Goal: Task Accomplishment & Management: Complete application form

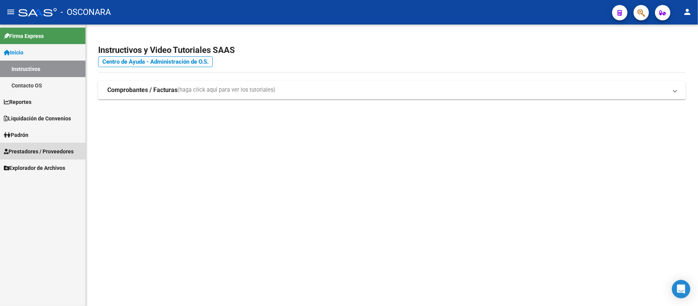
click at [43, 152] on span "Prestadores / Proveedores" at bounding box center [39, 151] width 70 height 8
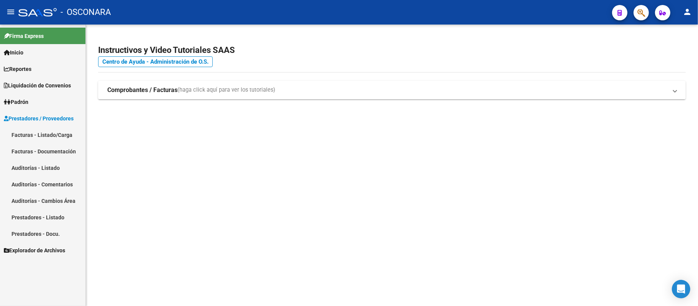
click at [50, 129] on link "Facturas - Listado/Carga" at bounding box center [42, 135] width 85 height 16
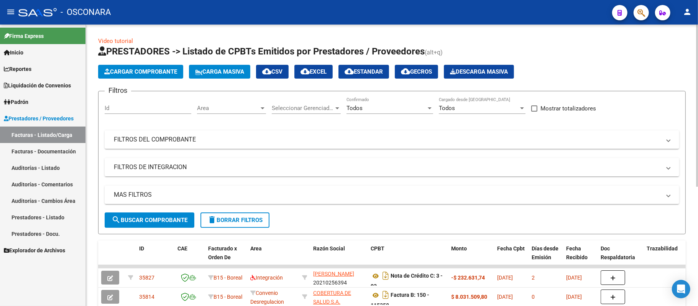
click at [172, 73] on span "Cargar Comprobante" at bounding box center [140, 71] width 73 height 7
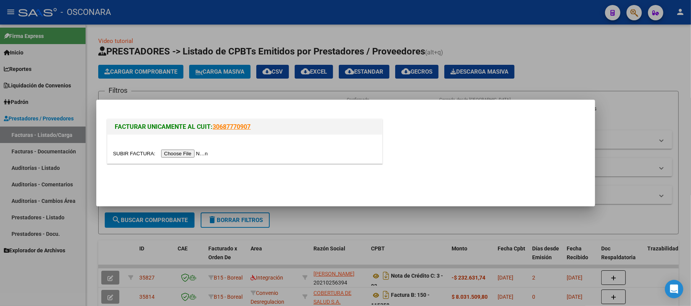
click at [198, 158] on div at bounding box center [244, 149] width 275 height 29
click at [196, 158] on div at bounding box center [244, 149] width 275 height 29
click at [197, 148] on div at bounding box center [244, 149] width 275 height 29
click at [199, 157] on input "file" at bounding box center [161, 154] width 97 height 8
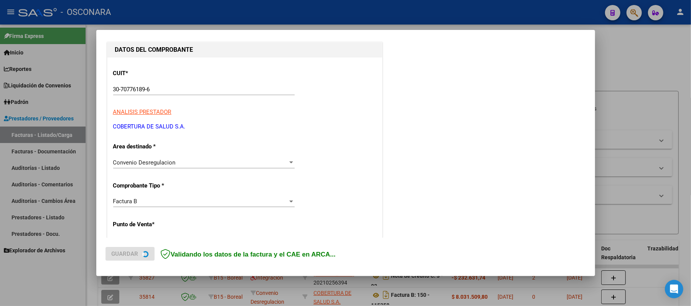
scroll to position [85, 0]
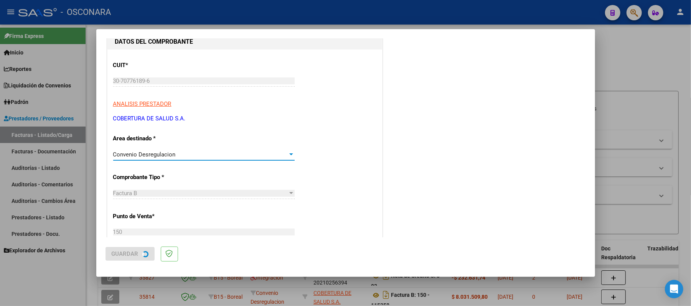
click at [176, 154] on div "Convenio Desregulacion" at bounding box center [200, 154] width 174 height 7
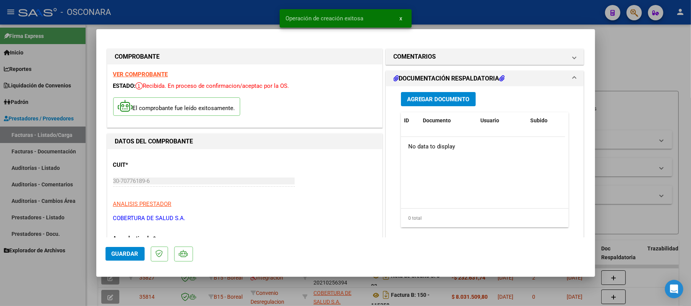
scroll to position [170, 0]
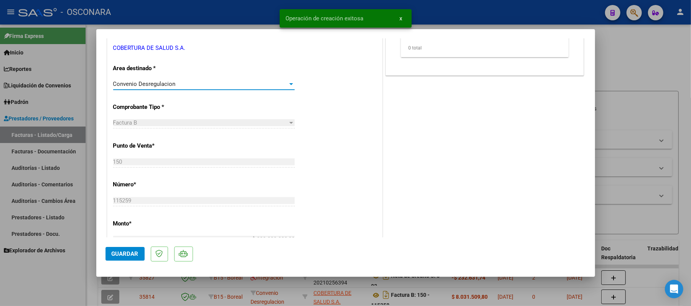
click at [217, 87] on div "Convenio Desregulacion" at bounding box center [200, 84] width 174 height 7
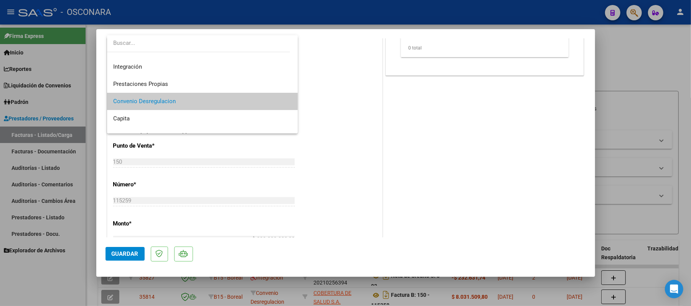
scroll to position [91, 0]
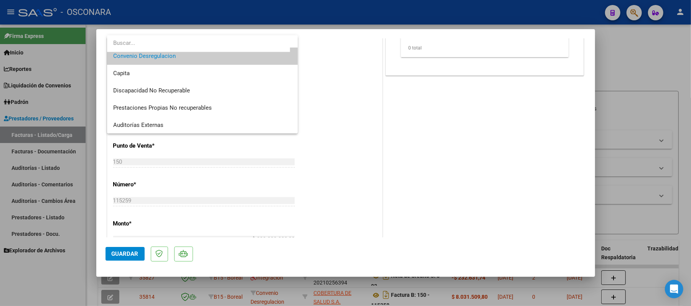
click at [364, 105] on div at bounding box center [345, 153] width 691 height 306
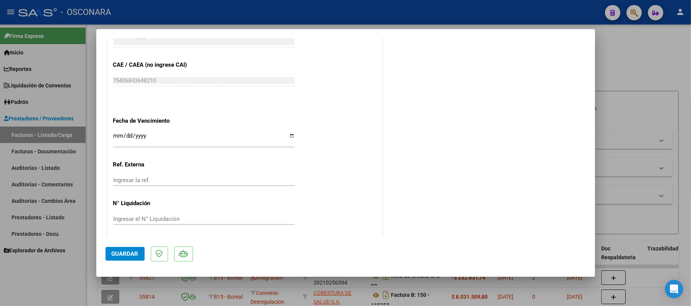
scroll to position [414, 0]
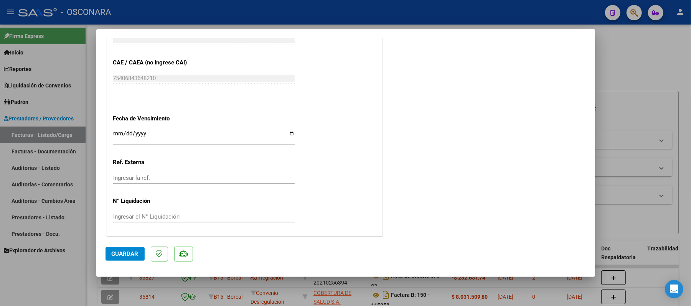
click at [103, 140] on mat-dialog-content "COMPROBANTE VER COMPROBANTE ESTADO: Recibida. En proceso de confirmacion/acepta…" at bounding box center [345, 137] width 498 height 199
click at [117, 136] on input "Ingresar la fecha" at bounding box center [203, 136] width 181 height 12
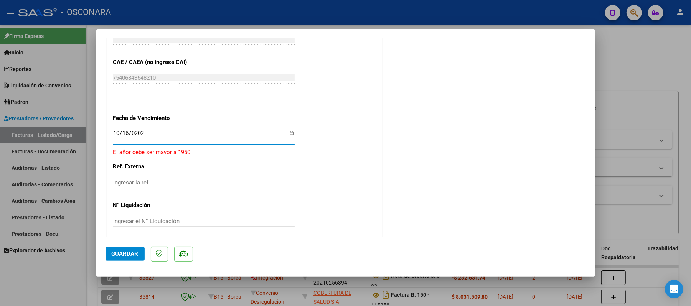
type input "[DATE]"
click at [123, 252] on span "Guardar" at bounding box center [125, 253] width 27 height 7
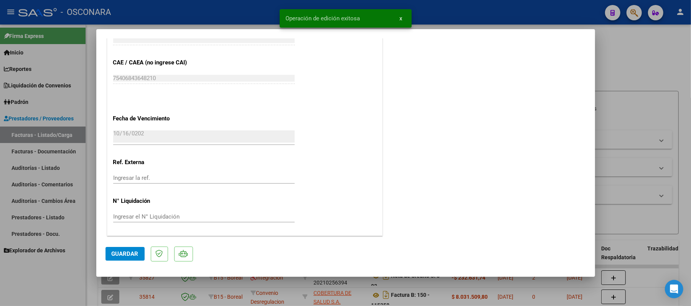
click at [690, 178] on div at bounding box center [345, 153] width 691 height 306
type input "$ 0,00"
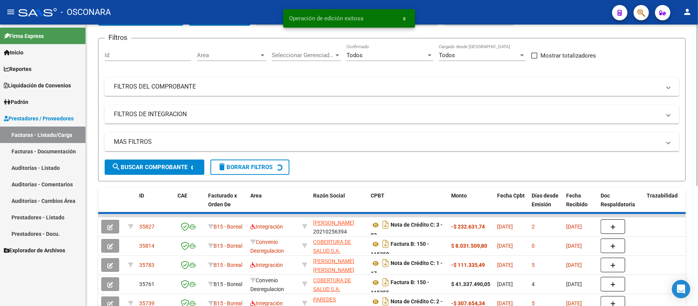
scroll to position [85, 0]
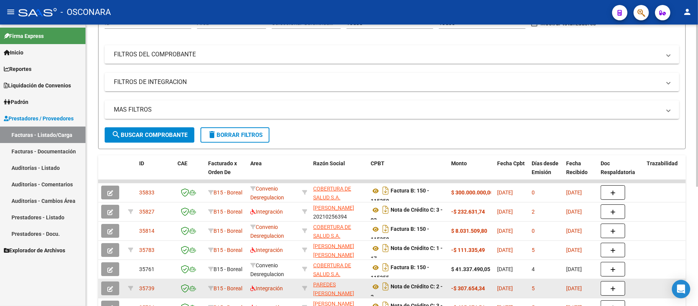
click at [484, 298] on datatable-body-cell "-$ 435.376,56" at bounding box center [471, 307] width 46 height 19
